Goal: Task Accomplishment & Management: Complete application form

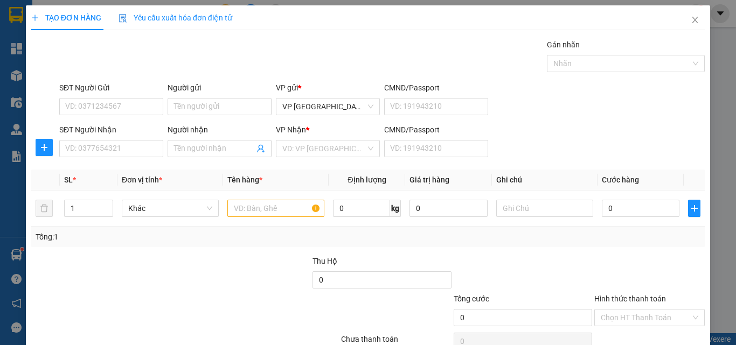
click at [128, 151] on input "SĐT Người Nhận" at bounding box center [111, 148] width 104 height 17
click at [124, 172] on div "0919606346 - vũ" at bounding box center [109, 170] width 89 height 12
type input "0919606346"
type input "vũ"
type input "30.000"
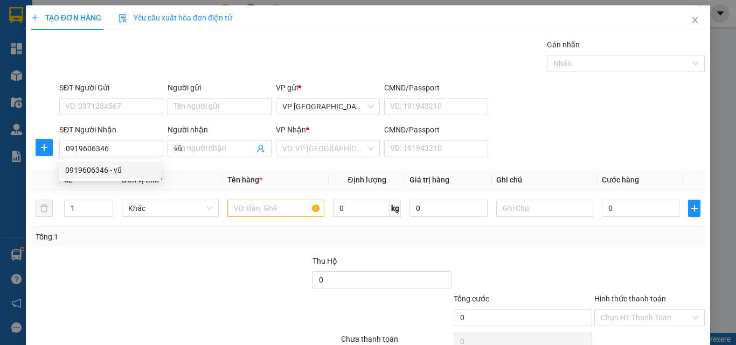
type input "30.000"
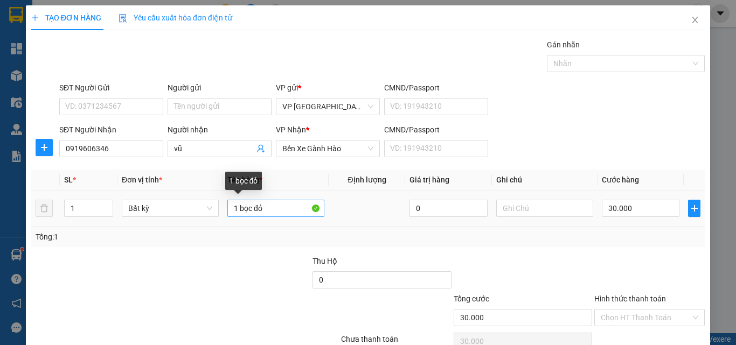
type input "0919606346"
drag, startPoint x: 269, startPoint y: 209, endPoint x: 216, endPoint y: 203, distance: 54.2
click at [216, 203] on tr "1 Bất kỳ 1 bọc đỏ 0 30.000" at bounding box center [368, 209] width 674 height 36
type input "1th rượu"
click at [618, 212] on input "30.000" at bounding box center [641, 208] width 78 height 17
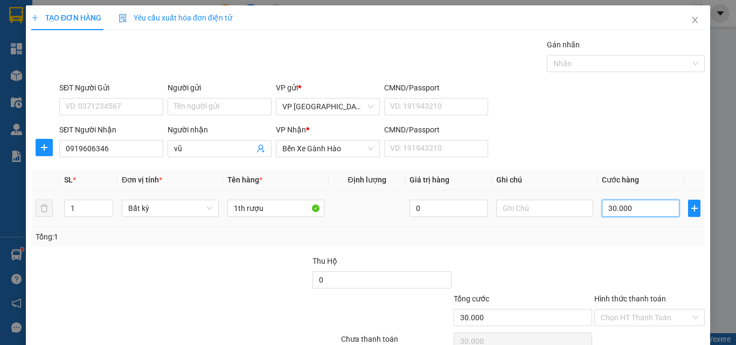
type input "4"
type input "40"
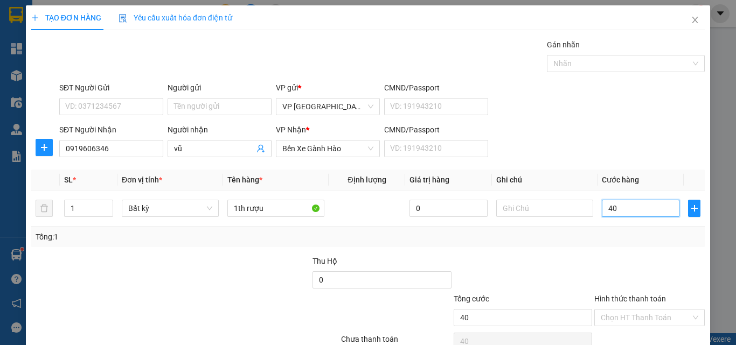
type input "40"
type input "40.000"
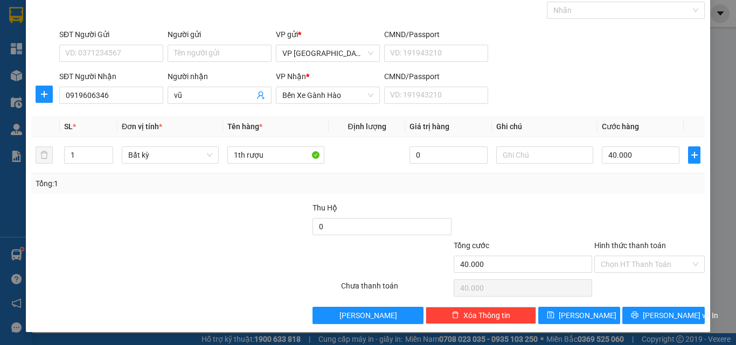
drag, startPoint x: 635, startPoint y: 268, endPoint x: 634, endPoint y: 275, distance: 7.6
click at [635, 268] on input "Hình thức thanh toán" at bounding box center [646, 265] width 90 height 16
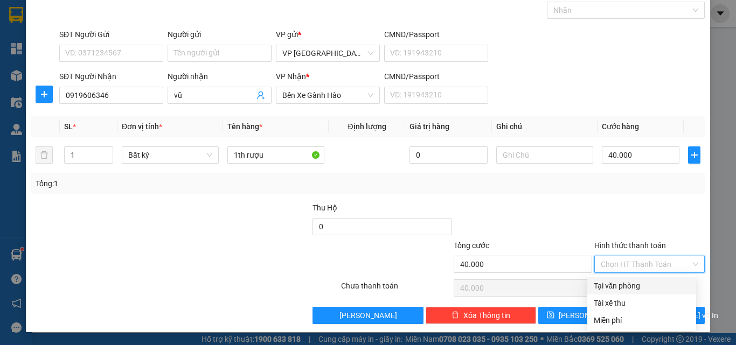
click at [632, 288] on div "Tại văn phòng" at bounding box center [642, 286] width 96 height 12
type input "0"
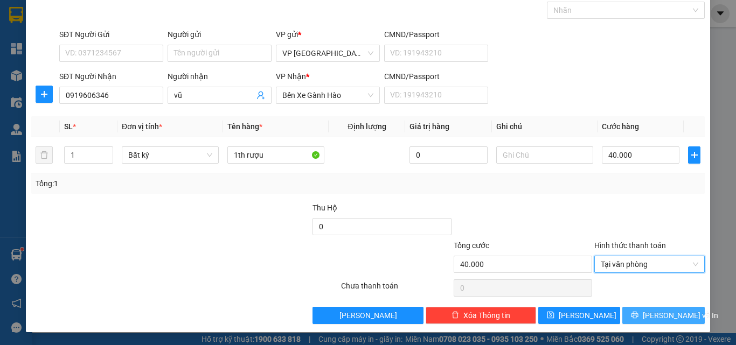
click at [635, 314] on icon "printer" at bounding box center [635, 315] width 8 height 8
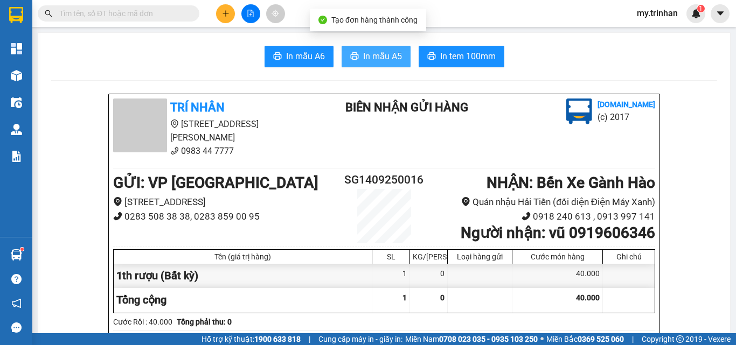
click at [363, 61] on span "In mẫu A5" at bounding box center [382, 56] width 39 height 13
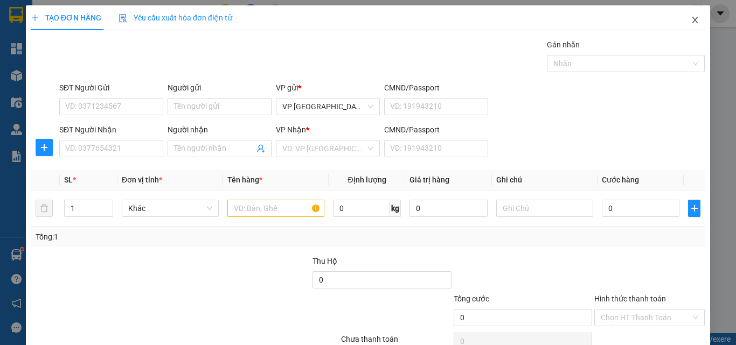
click at [691, 19] on icon "close" at bounding box center [695, 20] width 9 height 9
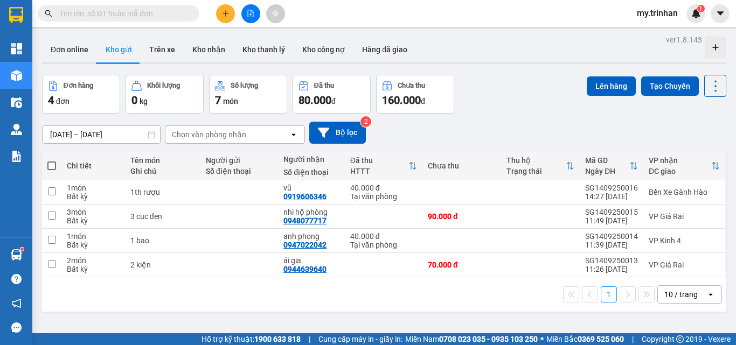
click at [465, 129] on div "[DATE] – [DATE] Press the down arrow key to interact with the calendar and sele…" at bounding box center [384, 133] width 684 height 22
click at [227, 11] on icon "plus" at bounding box center [226, 14] width 8 height 8
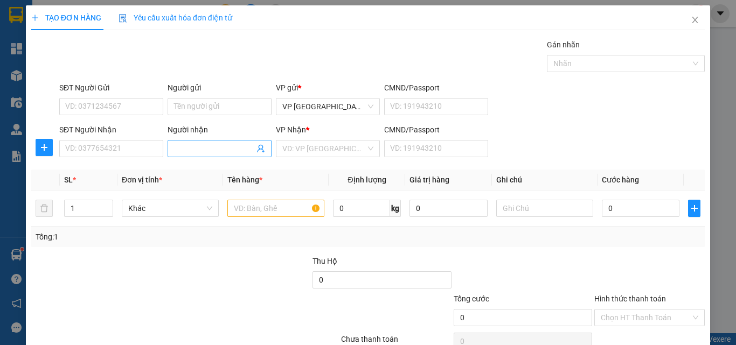
click at [187, 155] on span at bounding box center [220, 148] width 104 height 17
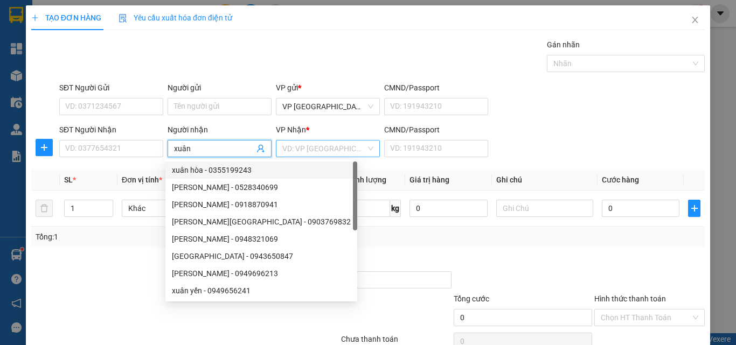
type input "xuân"
click at [317, 154] on input "search" at bounding box center [324, 149] width 84 height 16
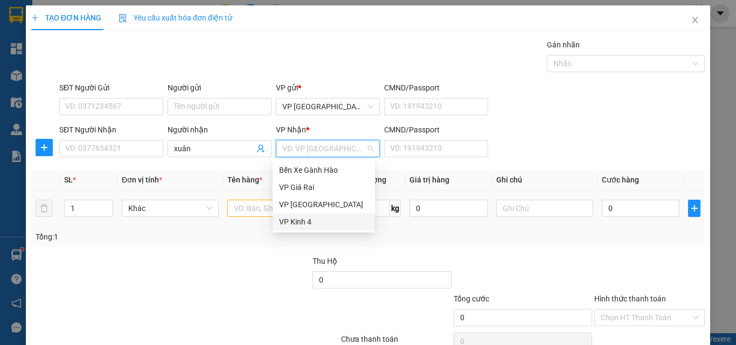
drag, startPoint x: 308, startPoint y: 218, endPoint x: 297, endPoint y: 211, distance: 12.6
click at [307, 218] on div "VP Kinh 4" at bounding box center [323, 222] width 89 height 12
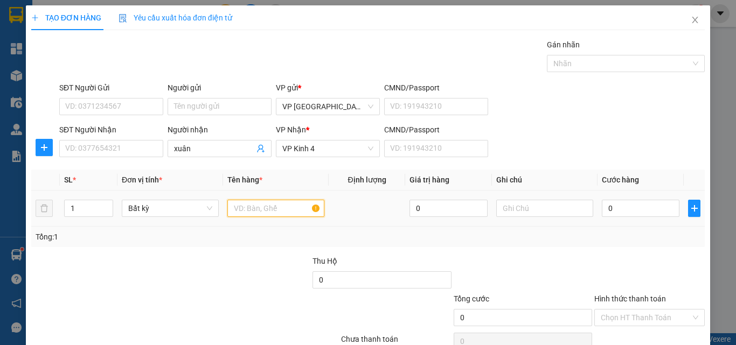
click at [258, 210] on input "text" at bounding box center [275, 208] width 97 height 17
type input "1th"
click at [634, 207] on input "0" at bounding box center [641, 208] width 78 height 17
type input "6"
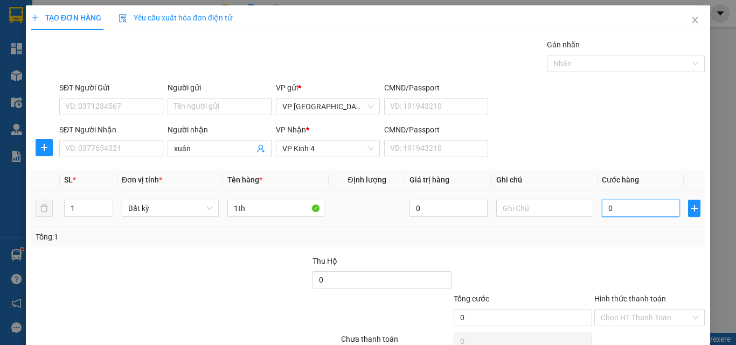
type input "6"
type input "60"
type input "60.000"
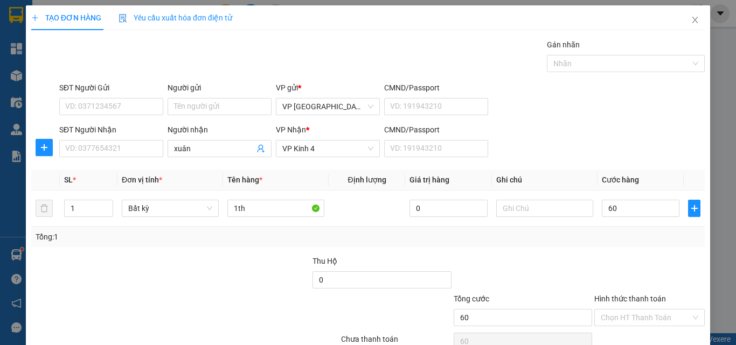
type input "60.000"
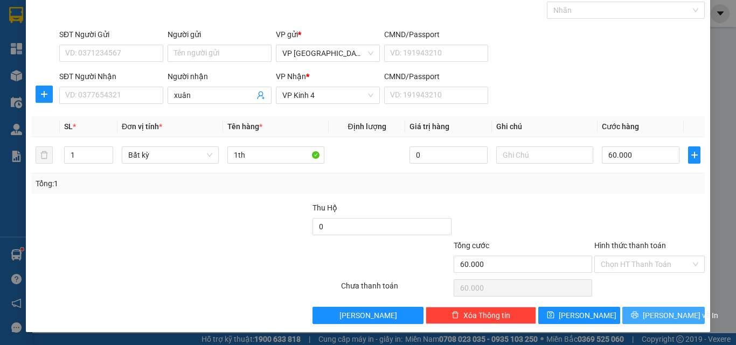
drag, startPoint x: 639, startPoint y: 321, endPoint x: 637, endPoint y: 315, distance: 6.3
click at [639, 321] on button "[PERSON_NAME] và In" at bounding box center [663, 315] width 82 height 17
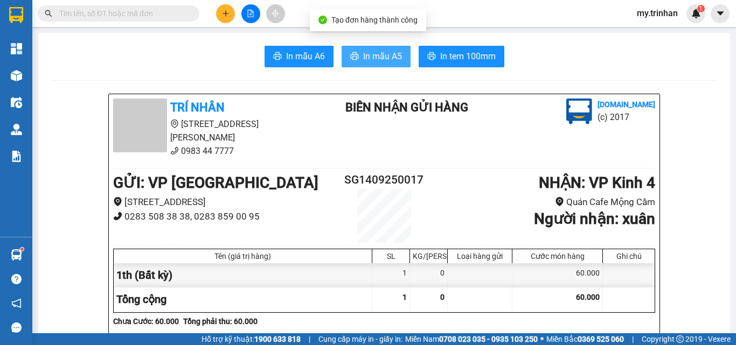
click at [375, 53] on span "In mẫu A5" at bounding box center [382, 56] width 39 height 13
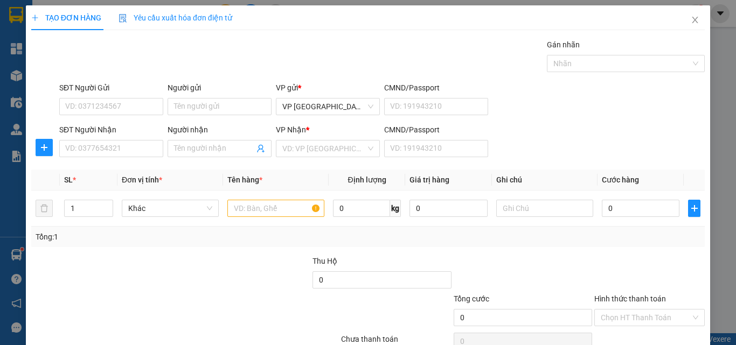
click at [595, 151] on div "SĐT Người Nhận VD: 0377654321 Người nhận Tên người nhận VP Nhận * VD: VP Sài Gò…" at bounding box center [382, 143] width 650 height 38
